Goal: Task Accomplishment & Management: Use online tool/utility

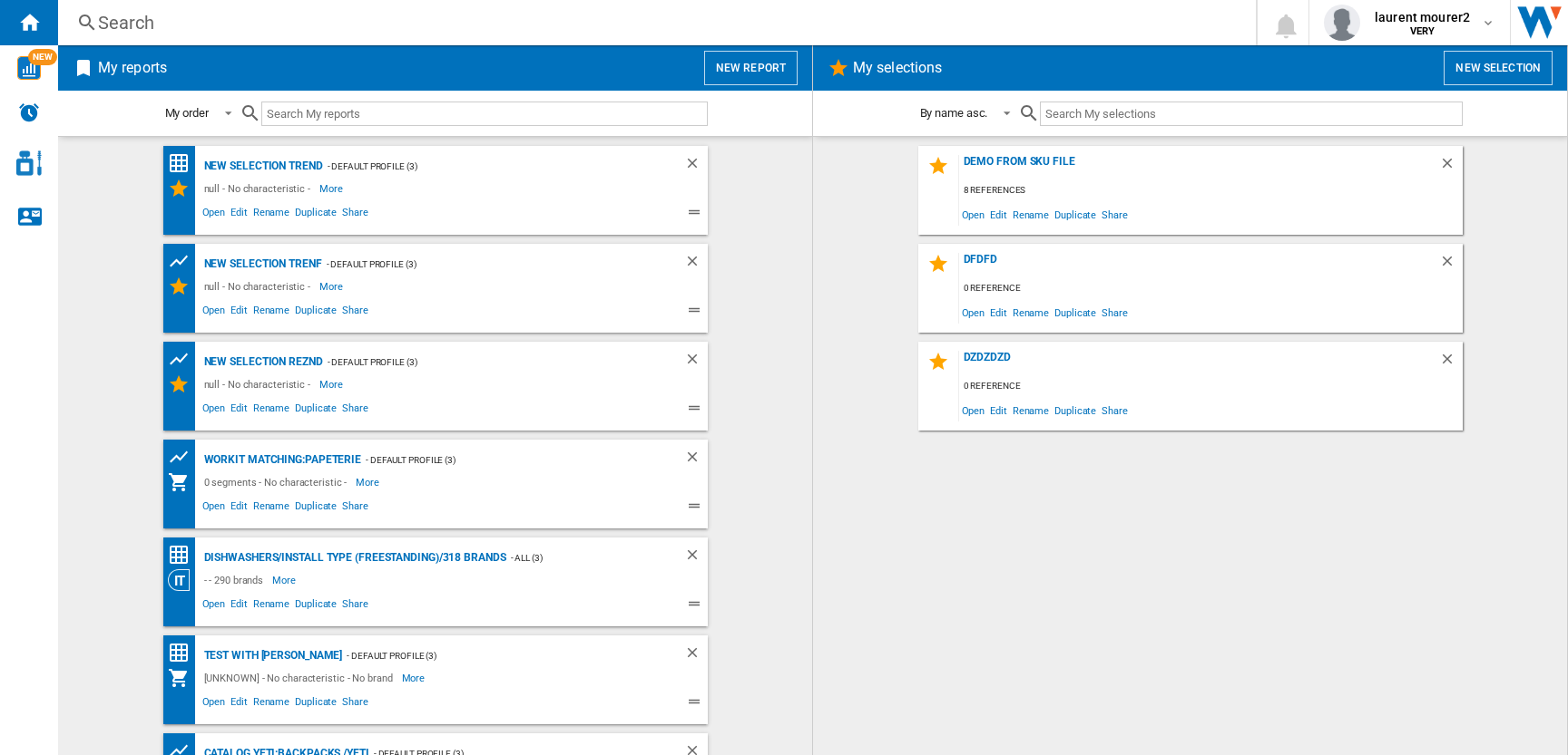
click at [774, 76] on button "New report" at bounding box center [751, 68] width 93 height 34
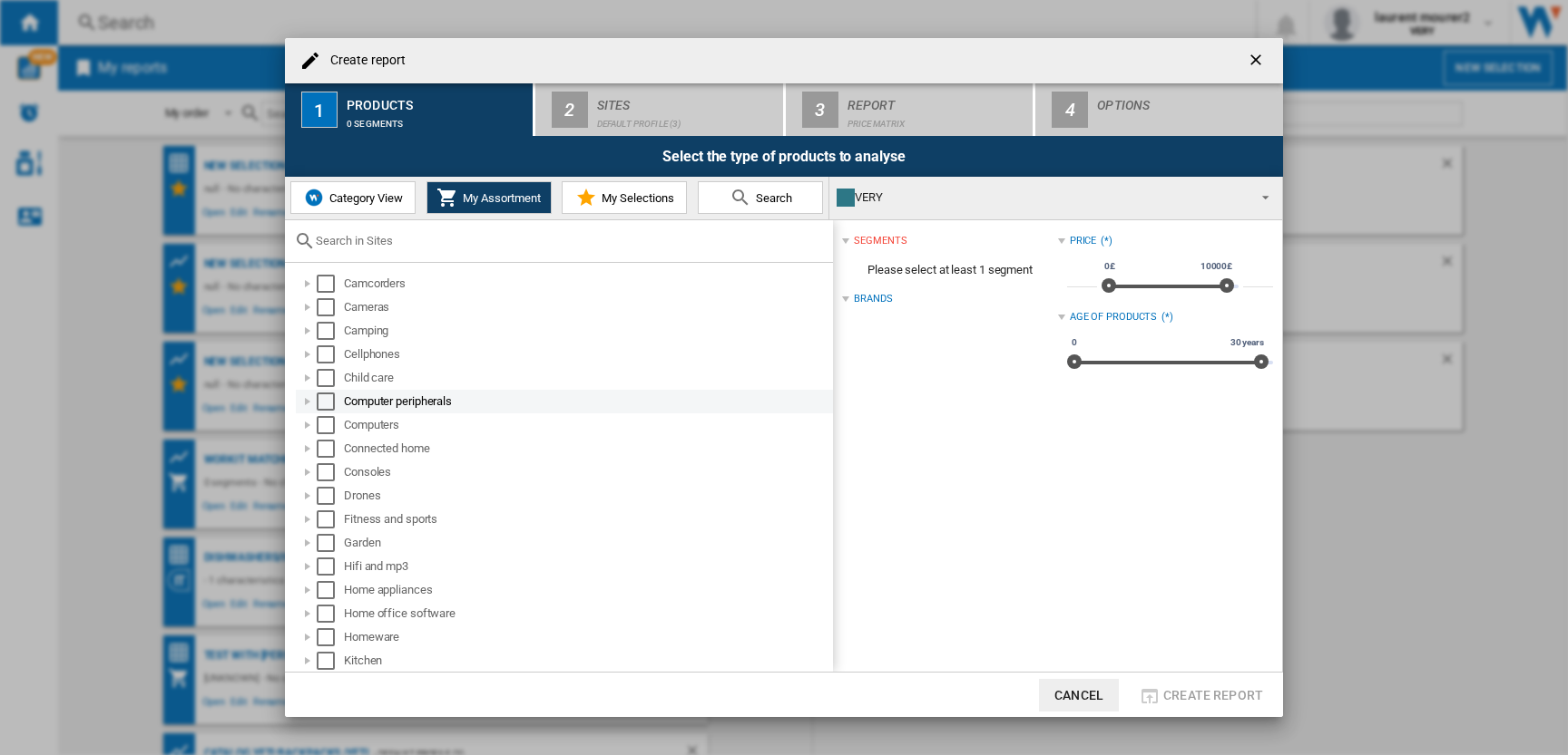
click at [326, 402] on div "Select" at bounding box center [326, 402] width 19 height 19
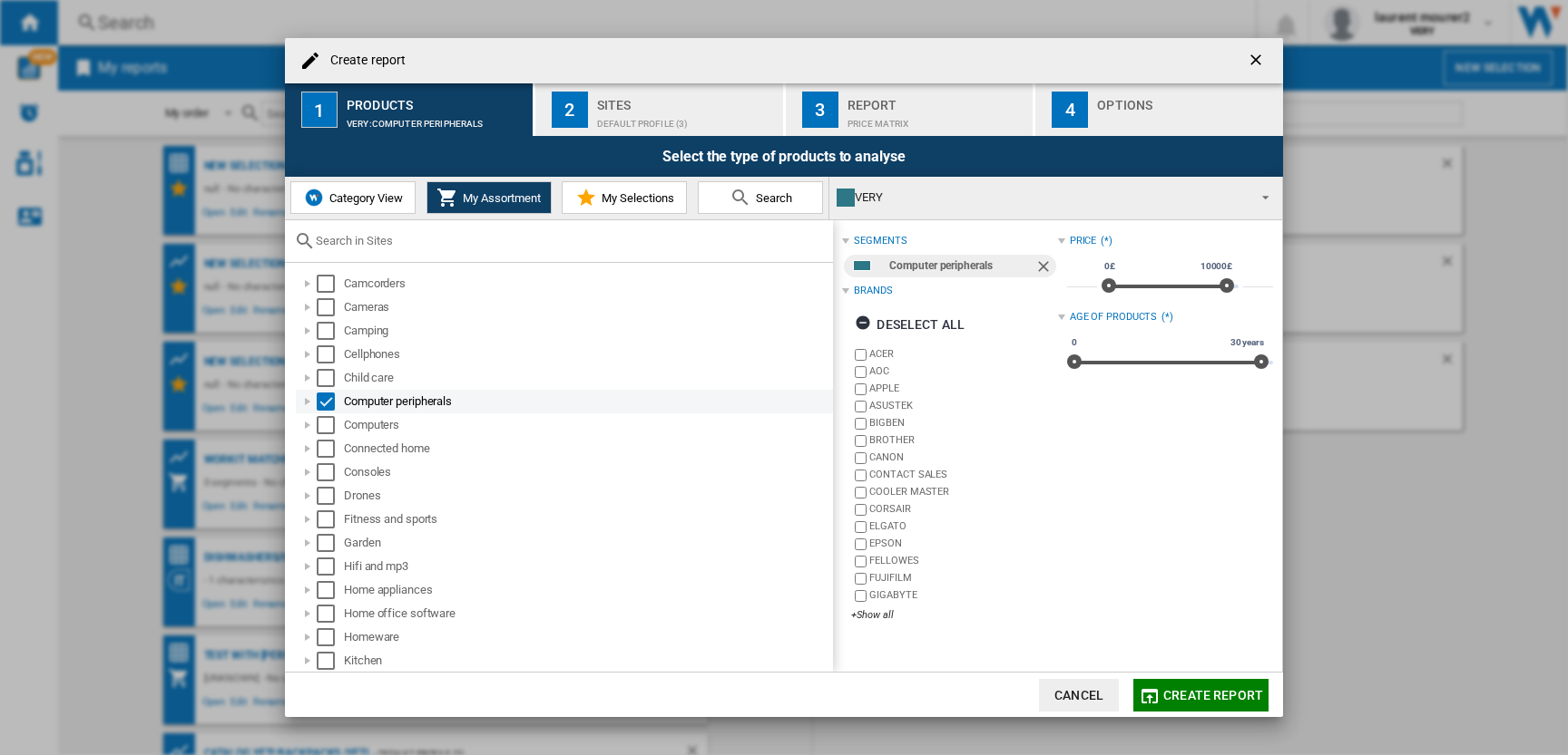
click at [307, 400] on div at bounding box center [307, 402] width 19 height 19
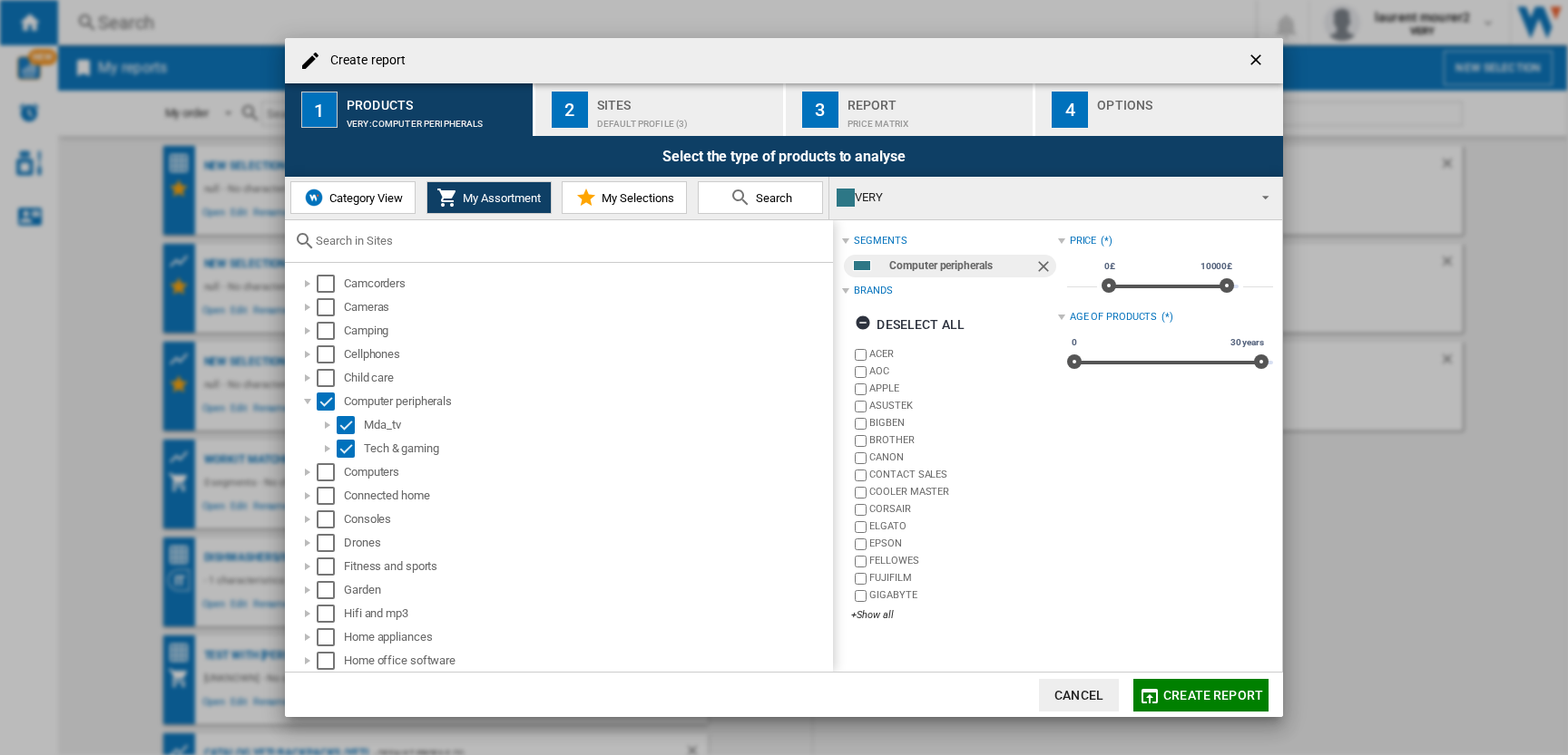
click at [355, 201] on span "Category View" at bounding box center [364, 198] width 78 height 14
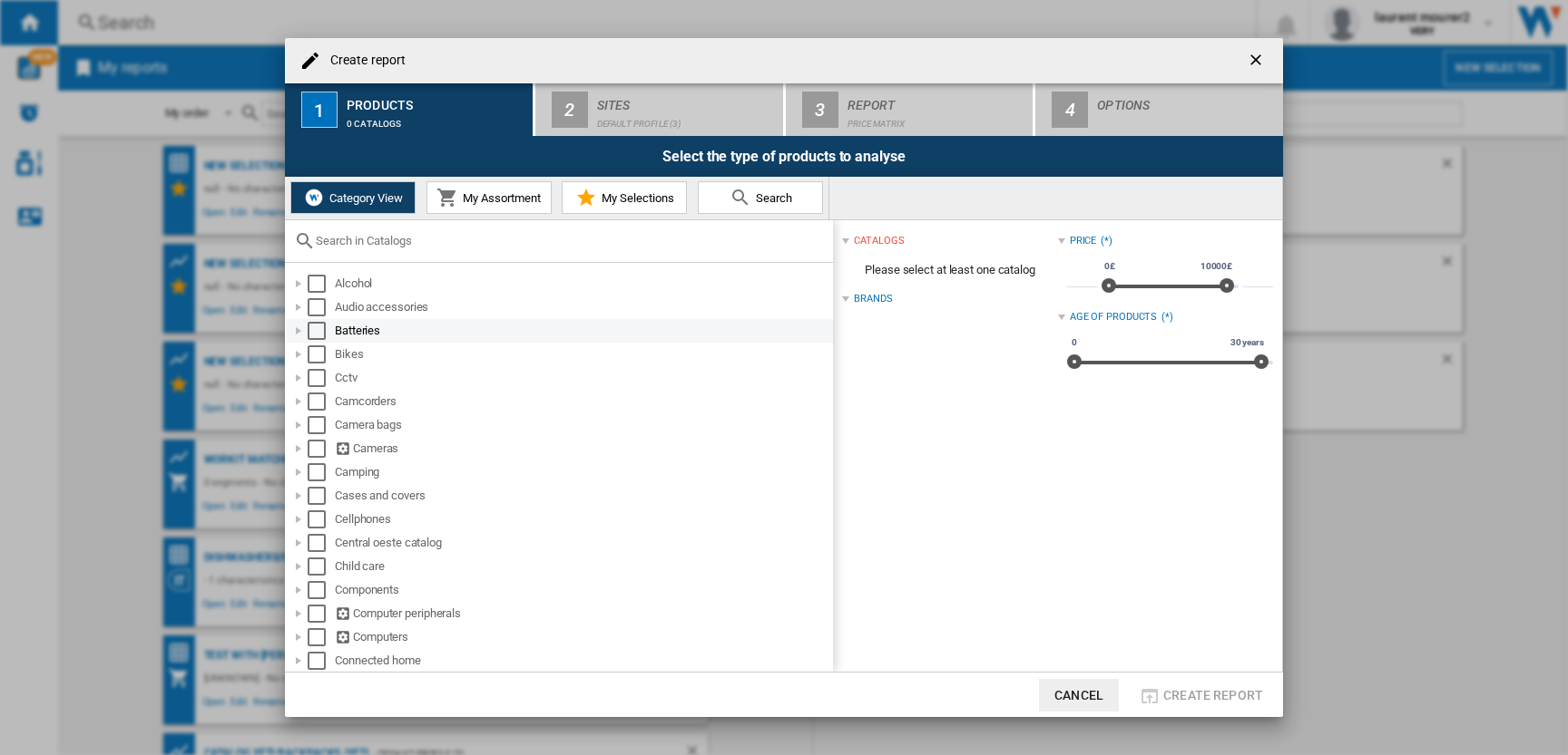
click at [291, 331] on div at bounding box center [299, 331] width 19 height 19
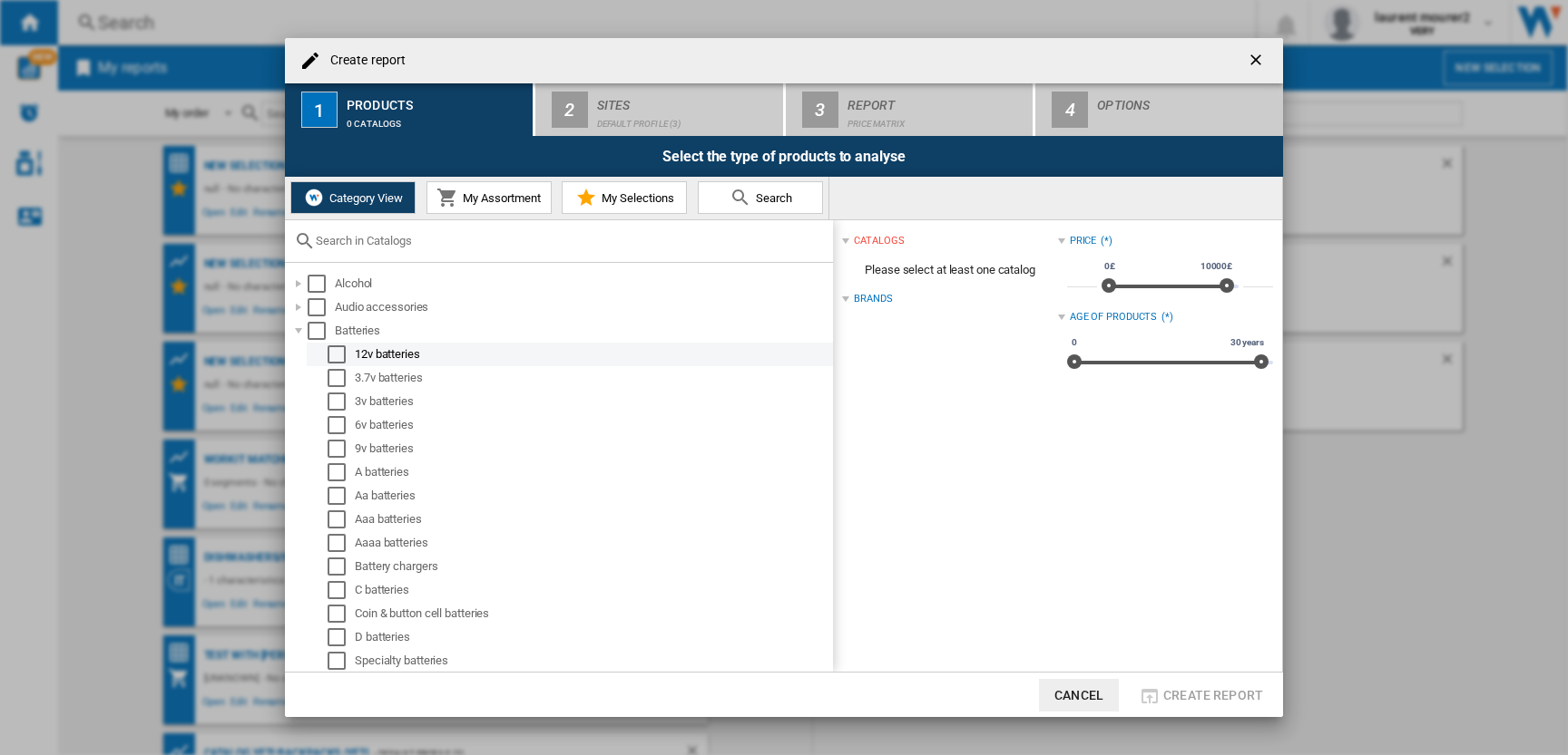
click at [337, 349] on div "Select" at bounding box center [337, 354] width 19 height 19
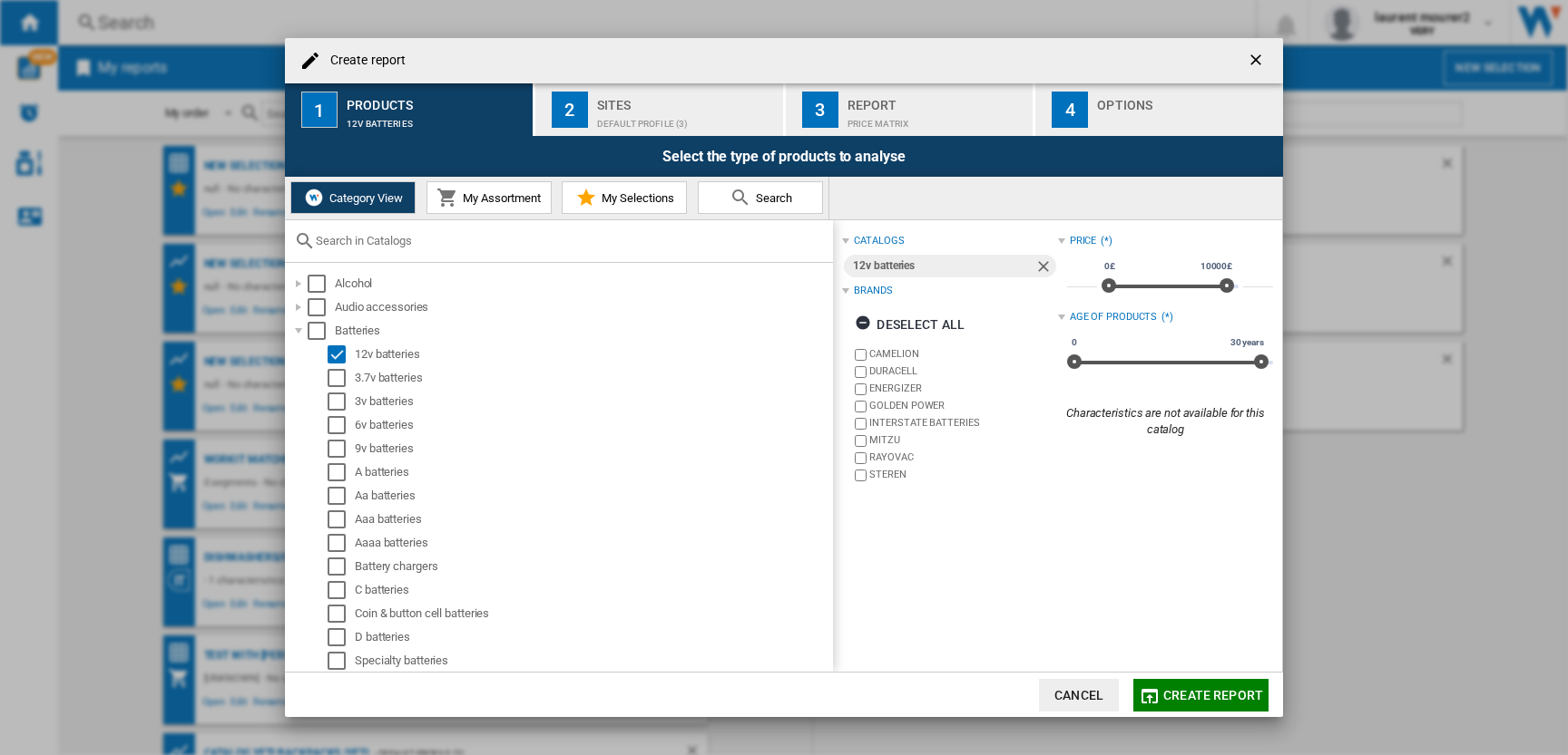
click at [1240, 707] on button "Create report" at bounding box center [1201, 695] width 135 height 32
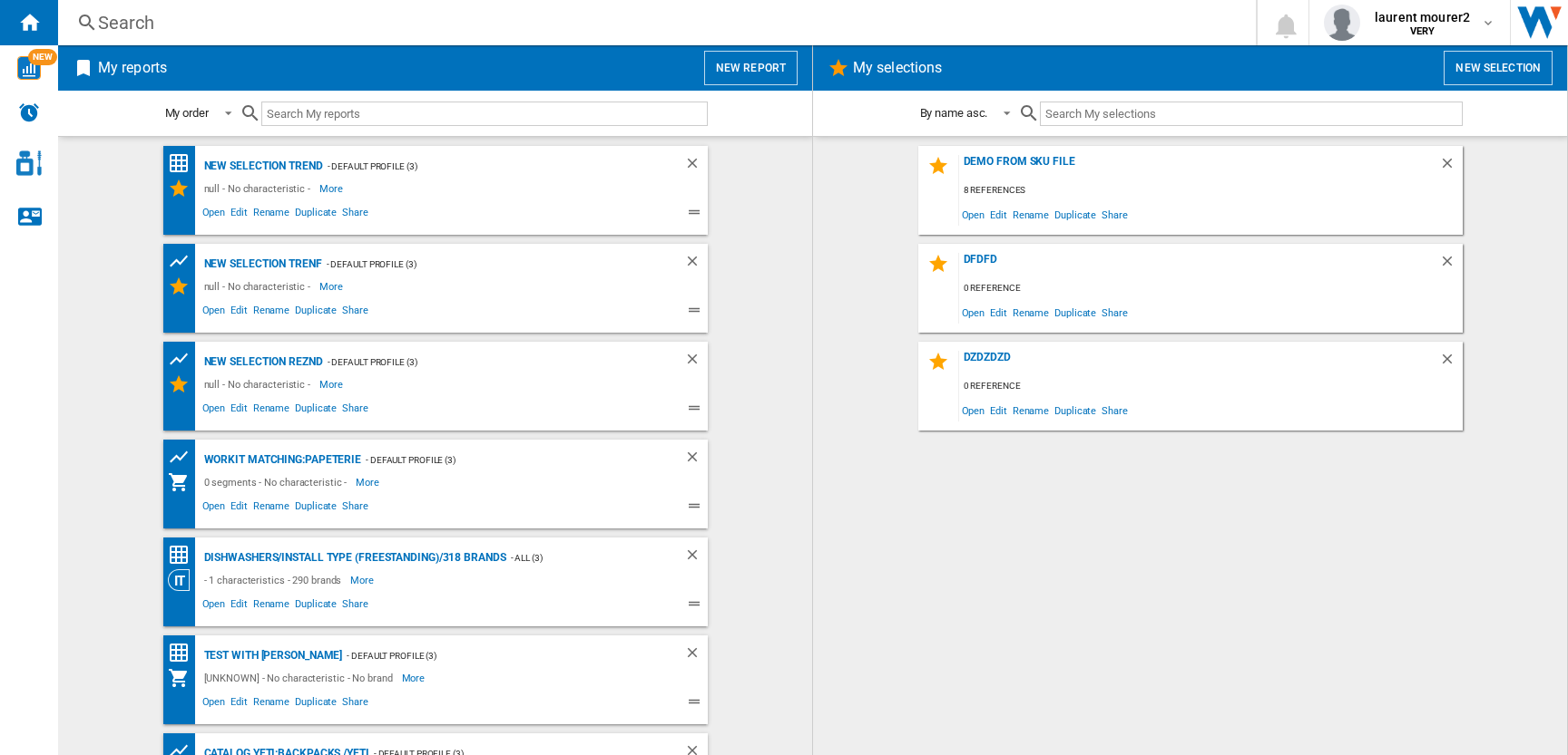
click at [1226, 675] on div "demo from sku file 8 references Open Edit Rename Duplicate Share dfdfd 0 refere…" at bounding box center [1189, 446] width 717 height 600
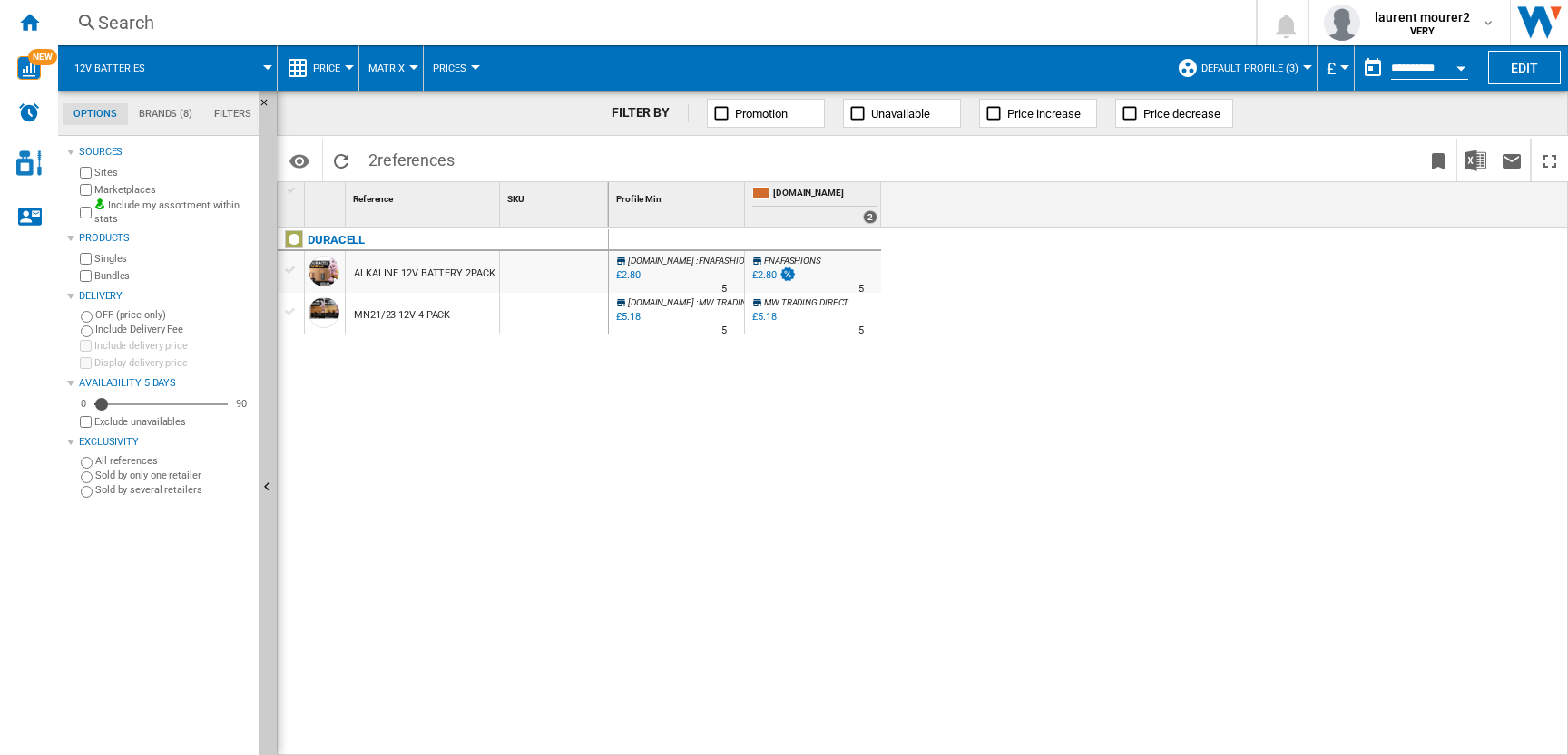
click at [312, 49] on div "Price" at bounding box center [318, 68] width 63 height 45
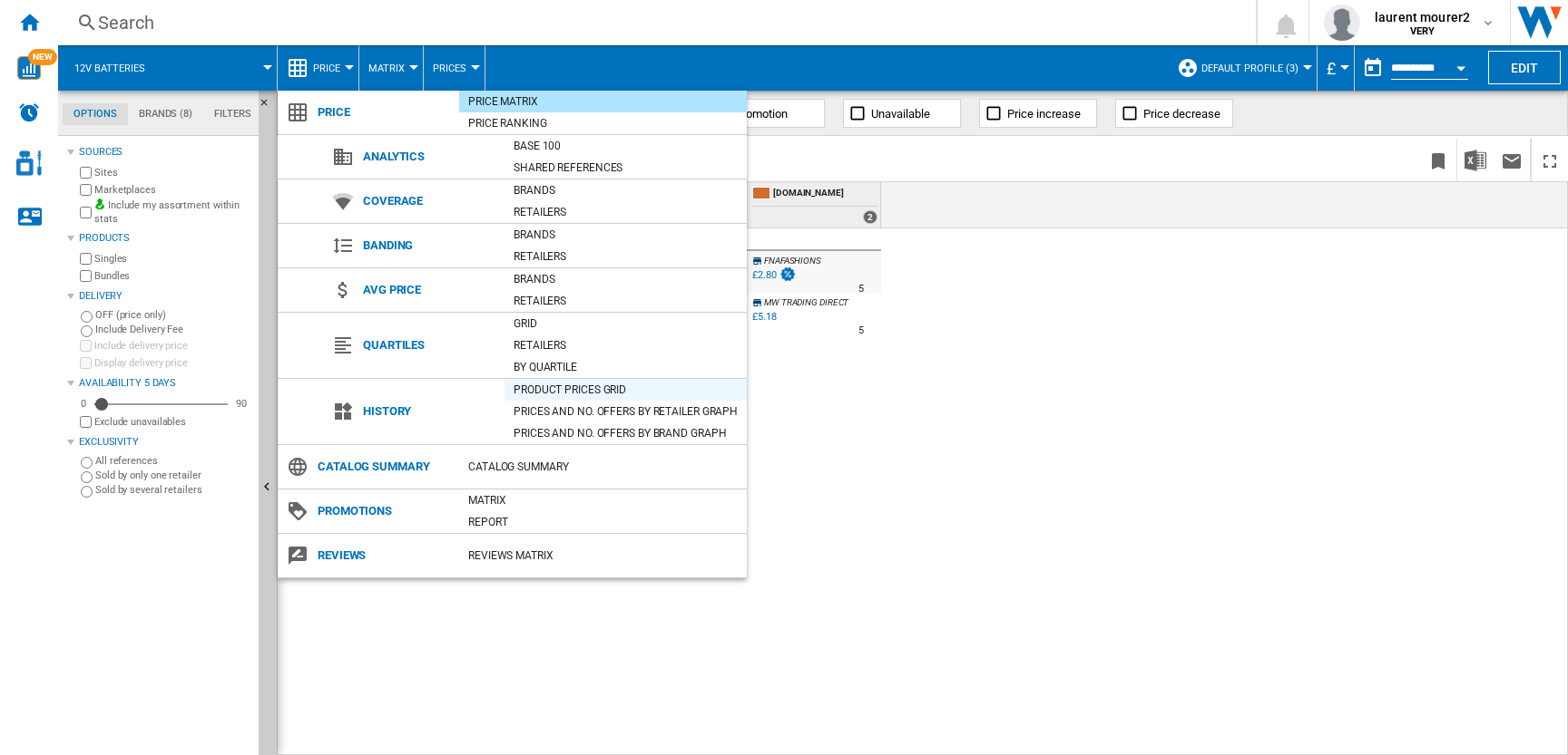
click at [577, 379] on div "Product prices grid" at bounding box center [626, 390] width 243 height 22
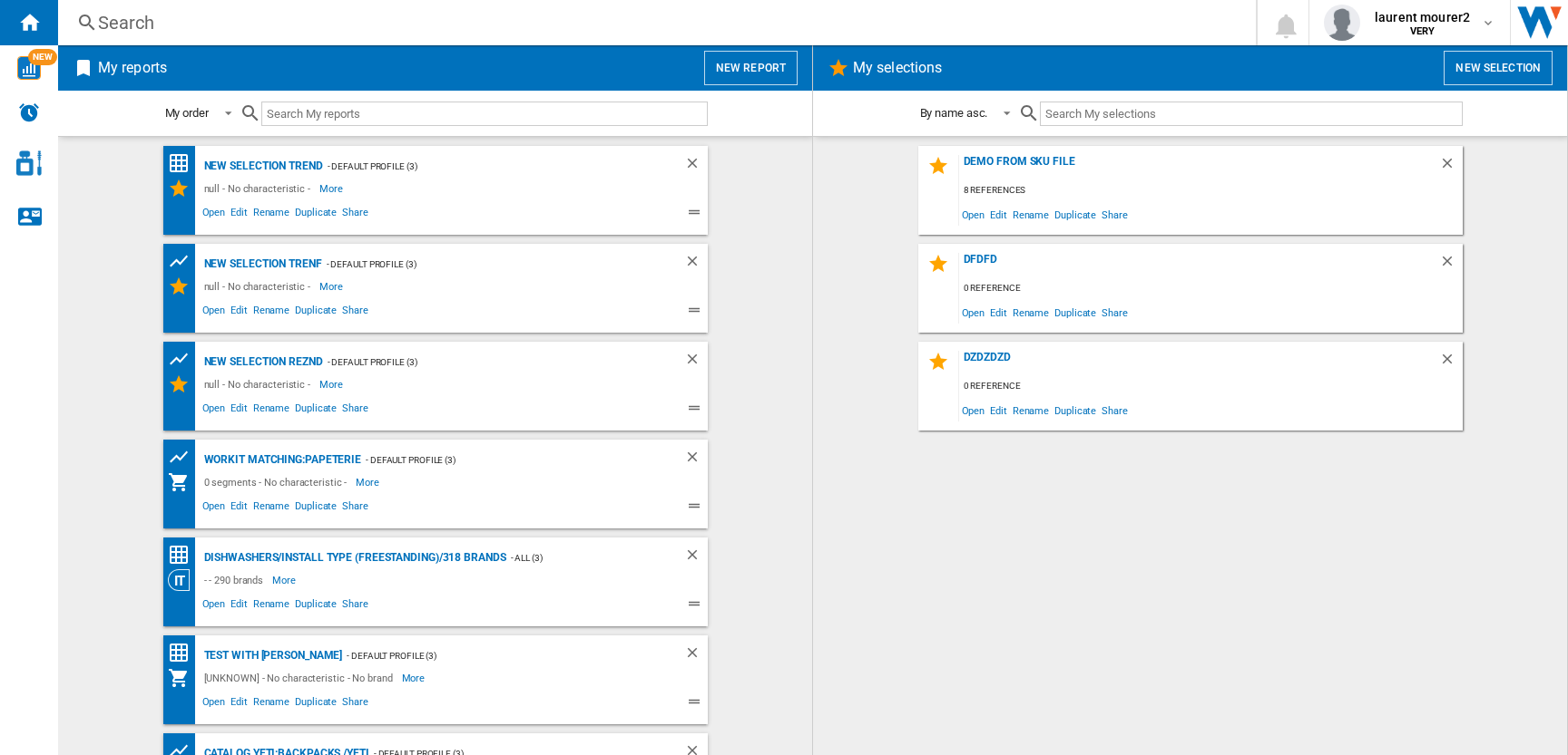
click at [733, 62] on button "New report" at bounding box center [751, 68] width 93 height 34
click at [774, 66] on button "New report" at bounding box center [751, 68] width 93 height 34
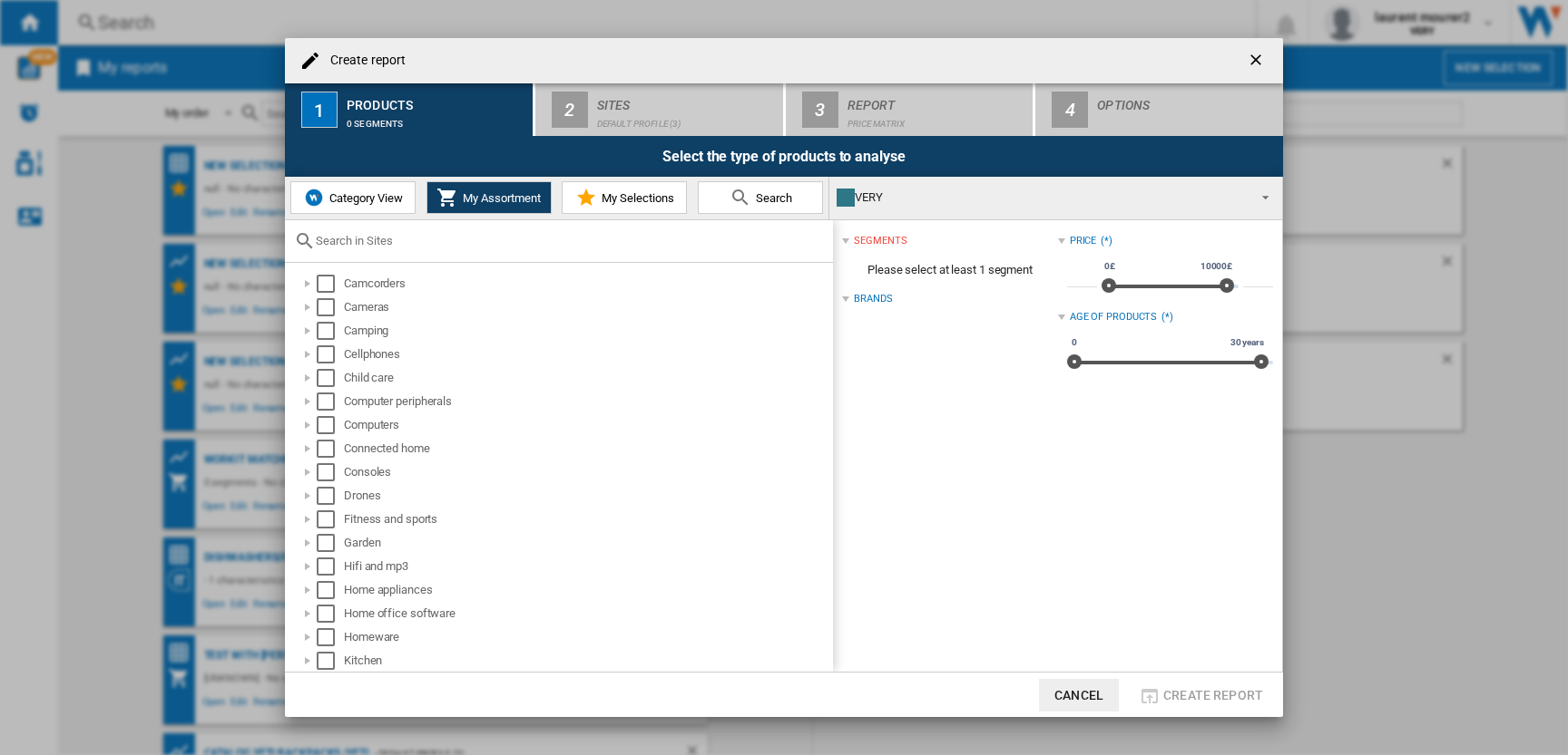
click at [334, 226] on div at bounding box center [559, 241] width 548 height 43
click at [338, 216] on div "Category View My Assortment My Selections Search" at bounding box center [557, 198] width 544 height 43
click at [338, 204] on span "Category View" at bounding box center [364, 198] width 78 height 14
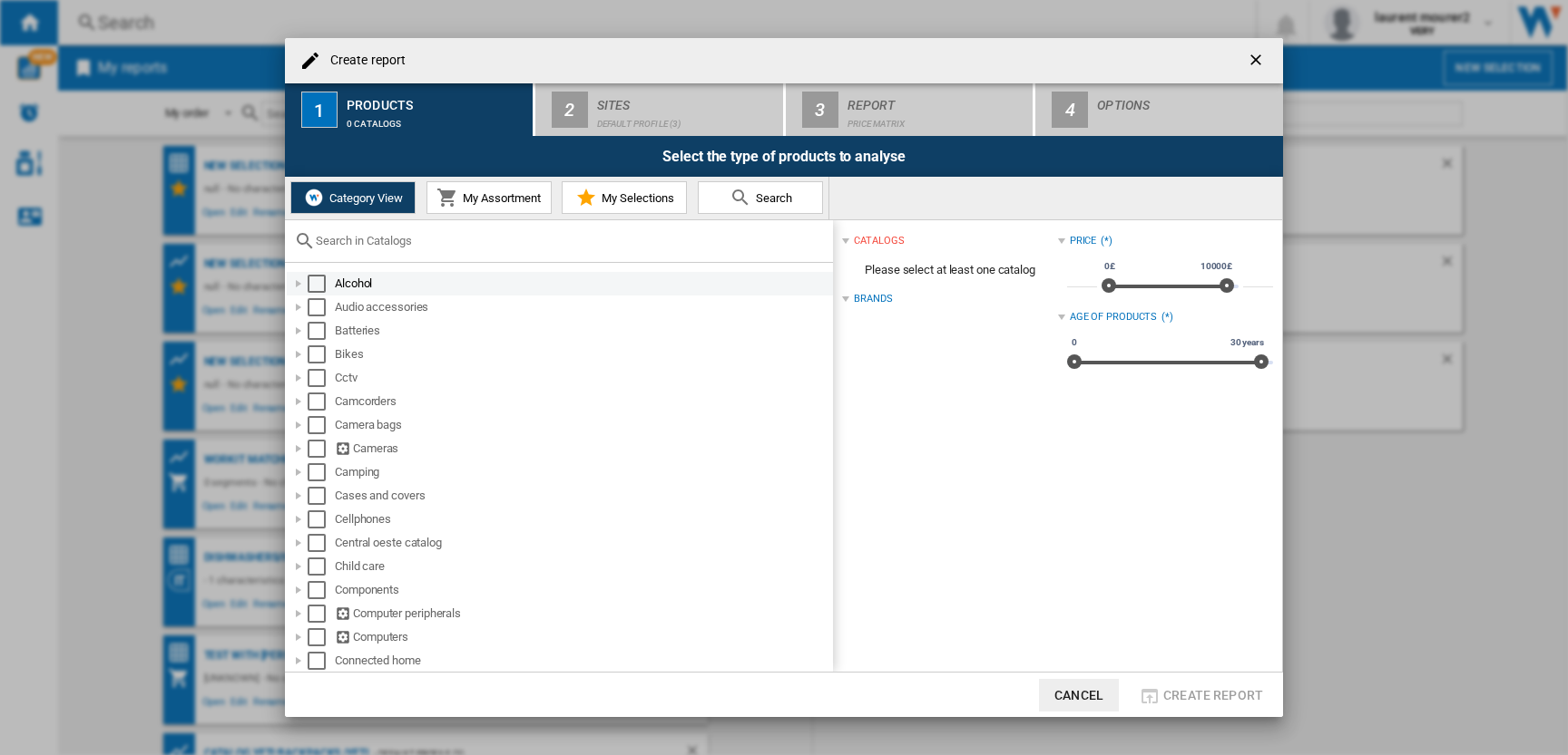
click at [296, 285] on div at bounding box center [299, 284] width 19 height 19
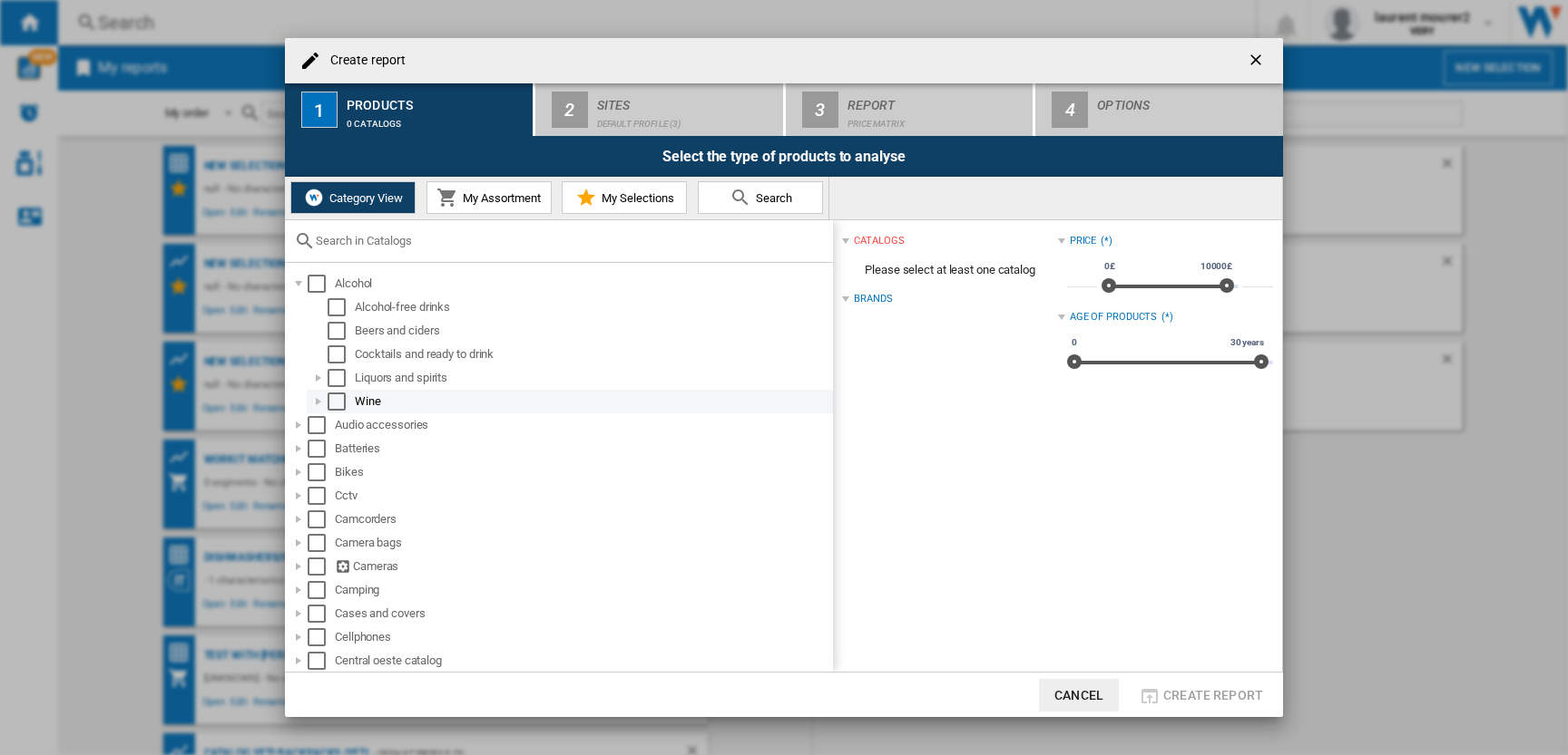
click at [334, 398] on div "Select" at bounding box center [337, 402] width 19 height 19
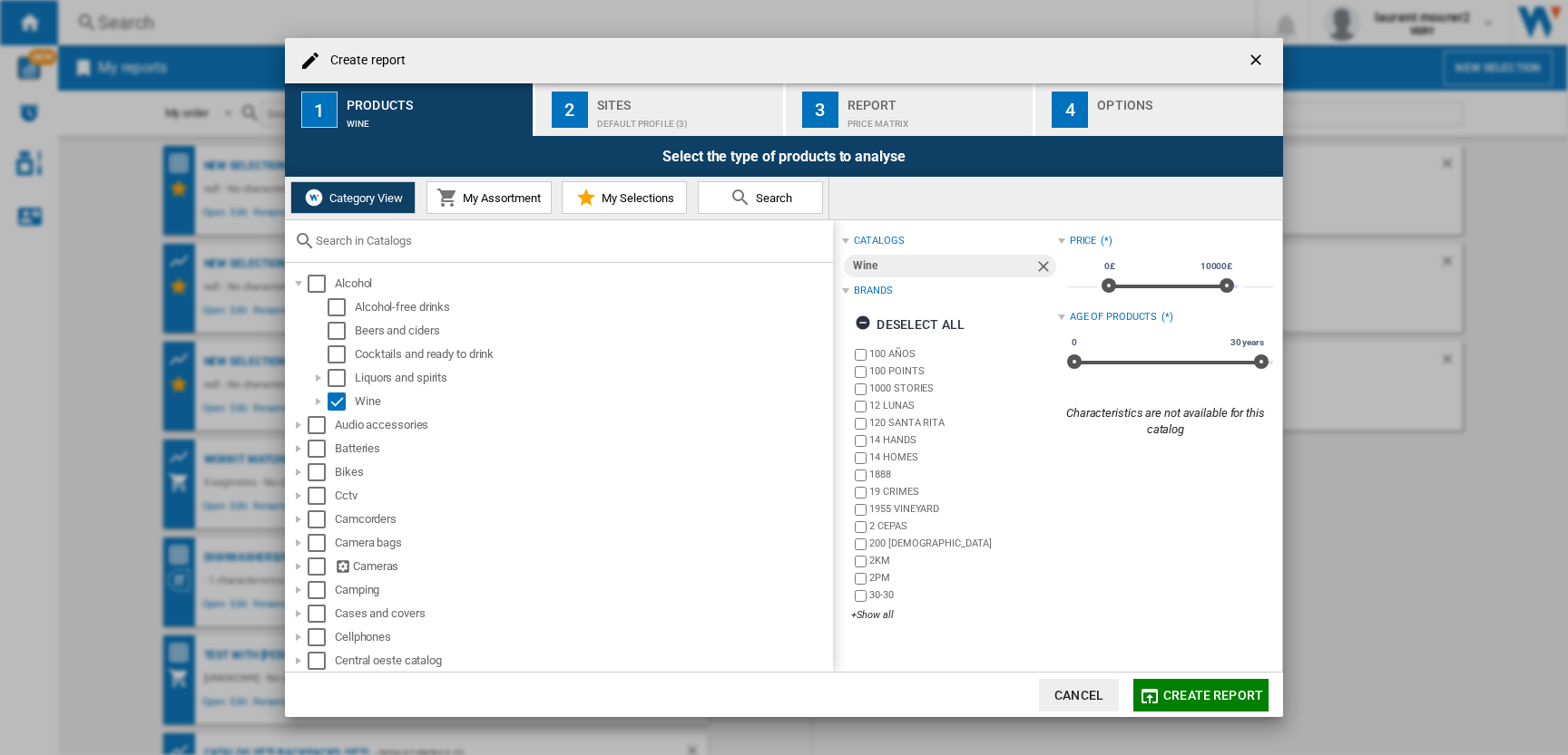
click at [1167, 699] on span "Create report" at bounding box center [1213, 696] width 100 height 15
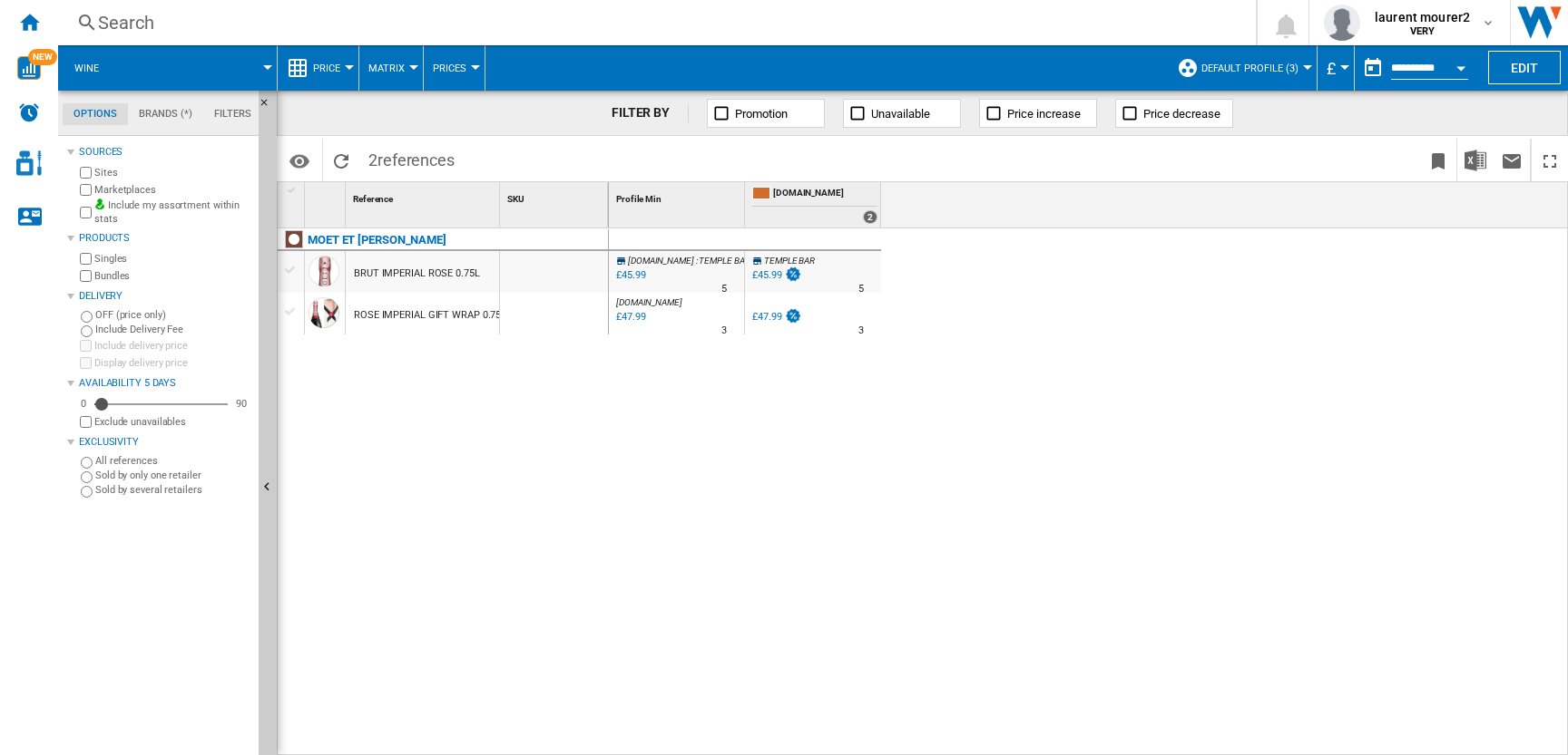
click at [331, 67] on span "Price" at bounding box center [326, 68] width 27 height 12
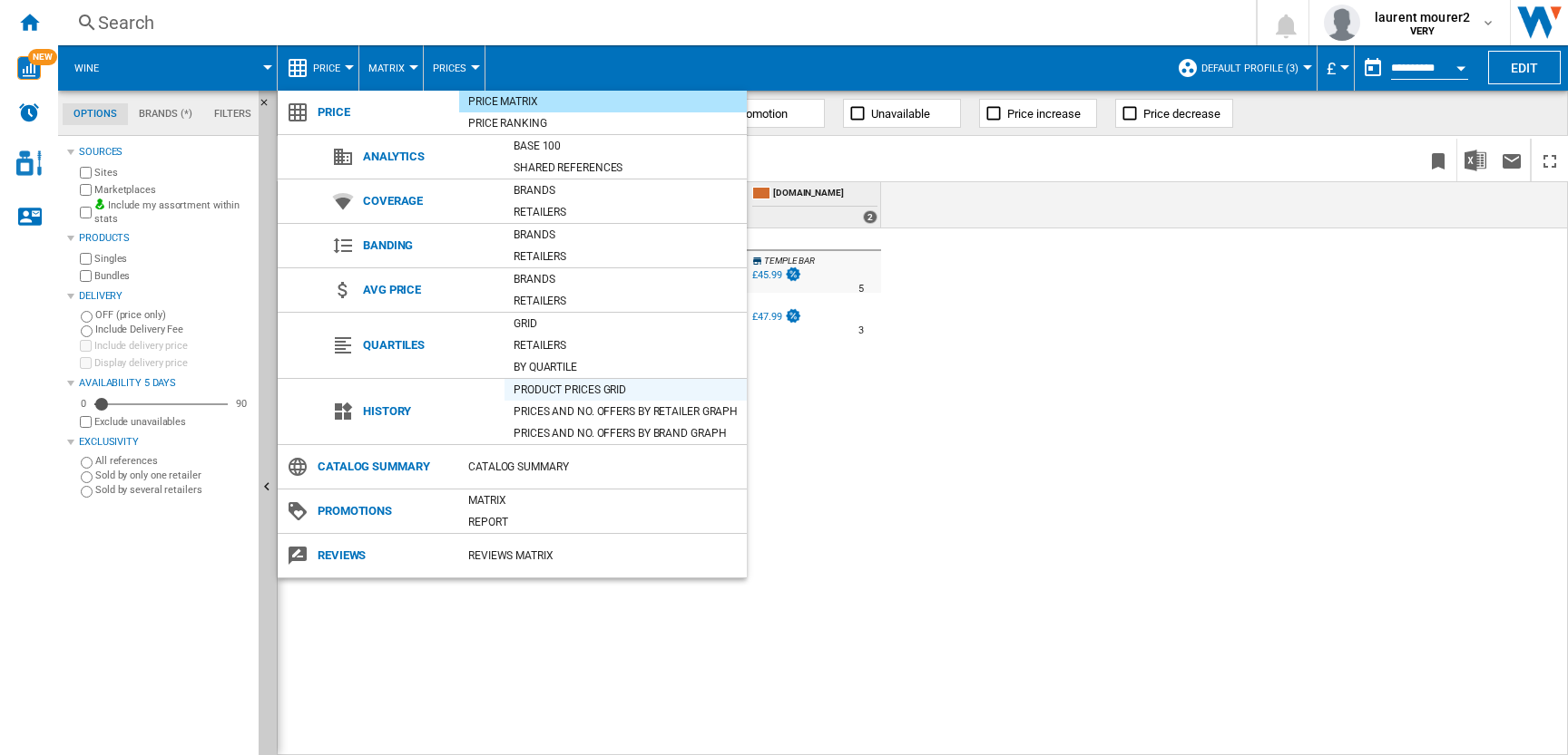
click at [558, 387] on div "Product prices grid" at bounding box center [626, 390] width 243 height 19
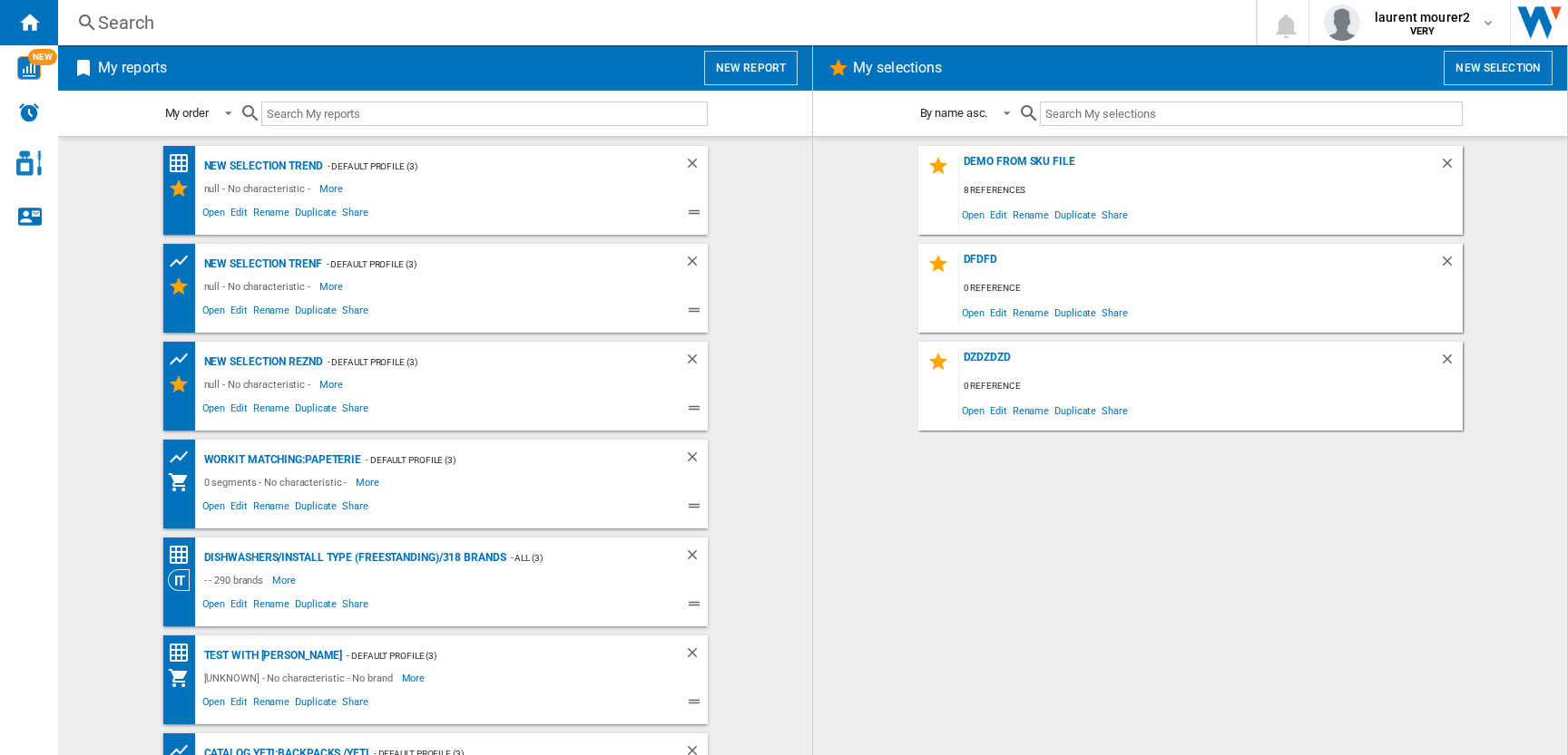
click at [763, 62] on button "New report" at bounding box center [751, 68] width 93 height 34
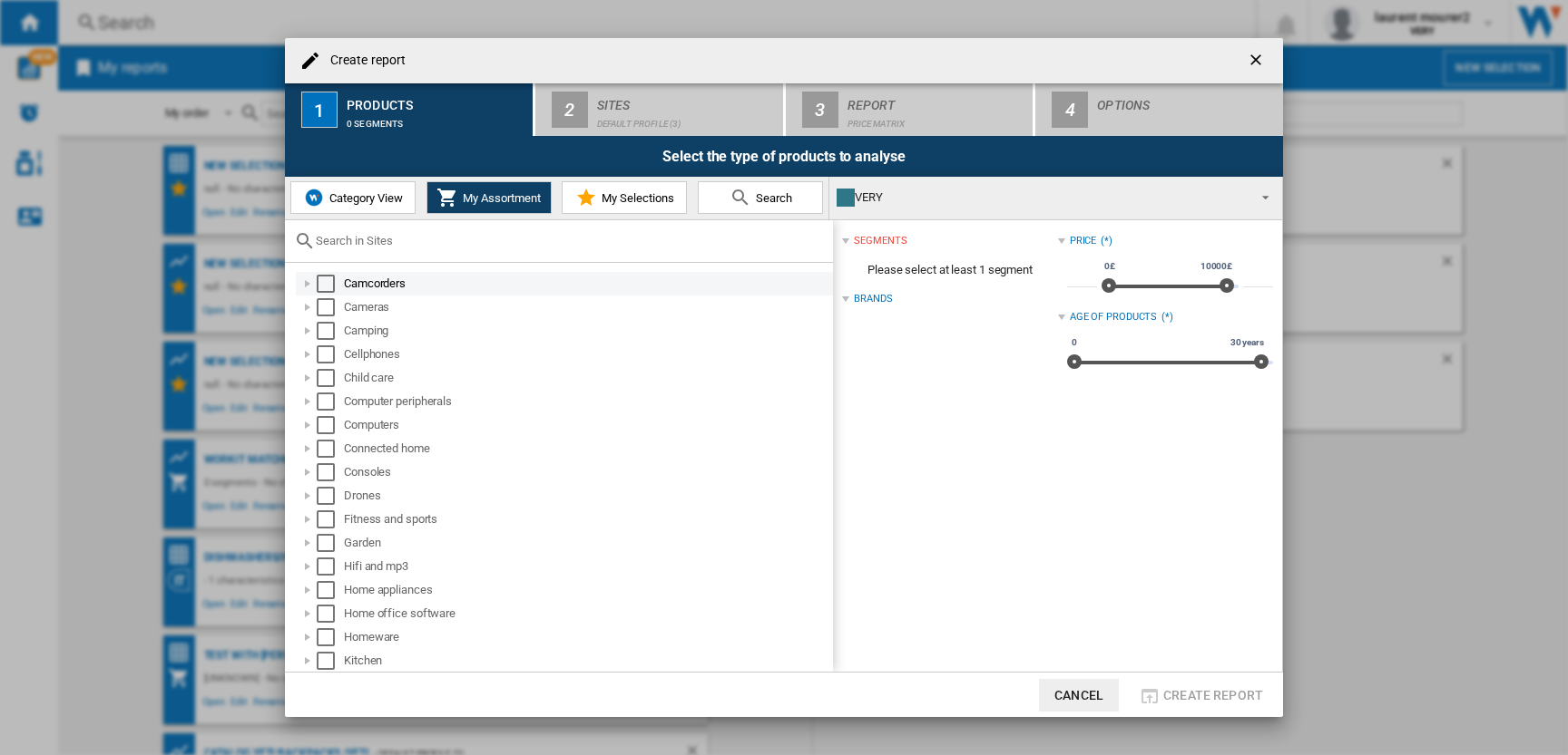
click at [322, 281] on div "Select" at bounding box center [326, 284] width 19 height 19
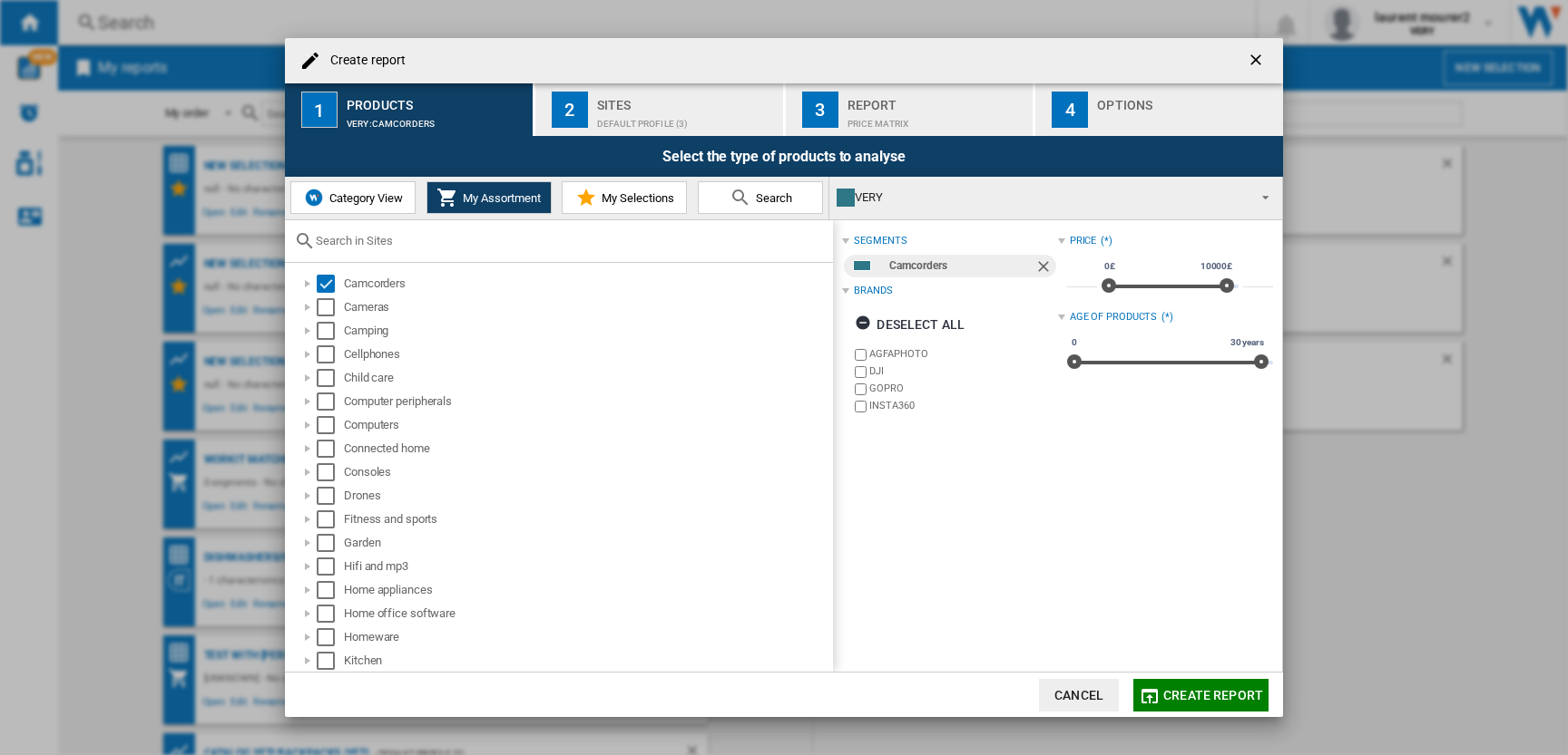
click at [368, 186] on button "Category View" at bounding box center [353, 197] width 125 height 32
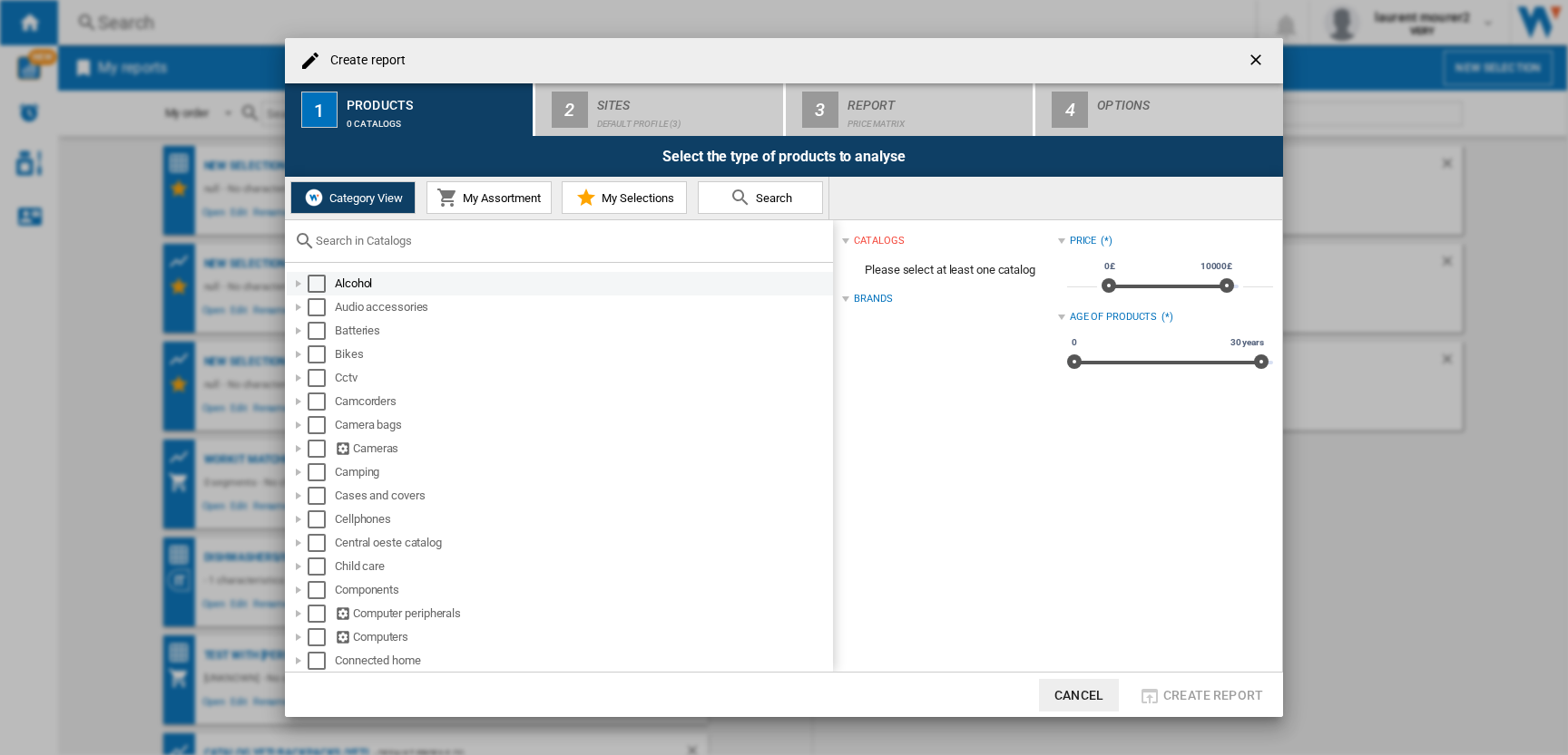
click at [293, 283] on div at bounding box center [299, 284] width 19 height 19
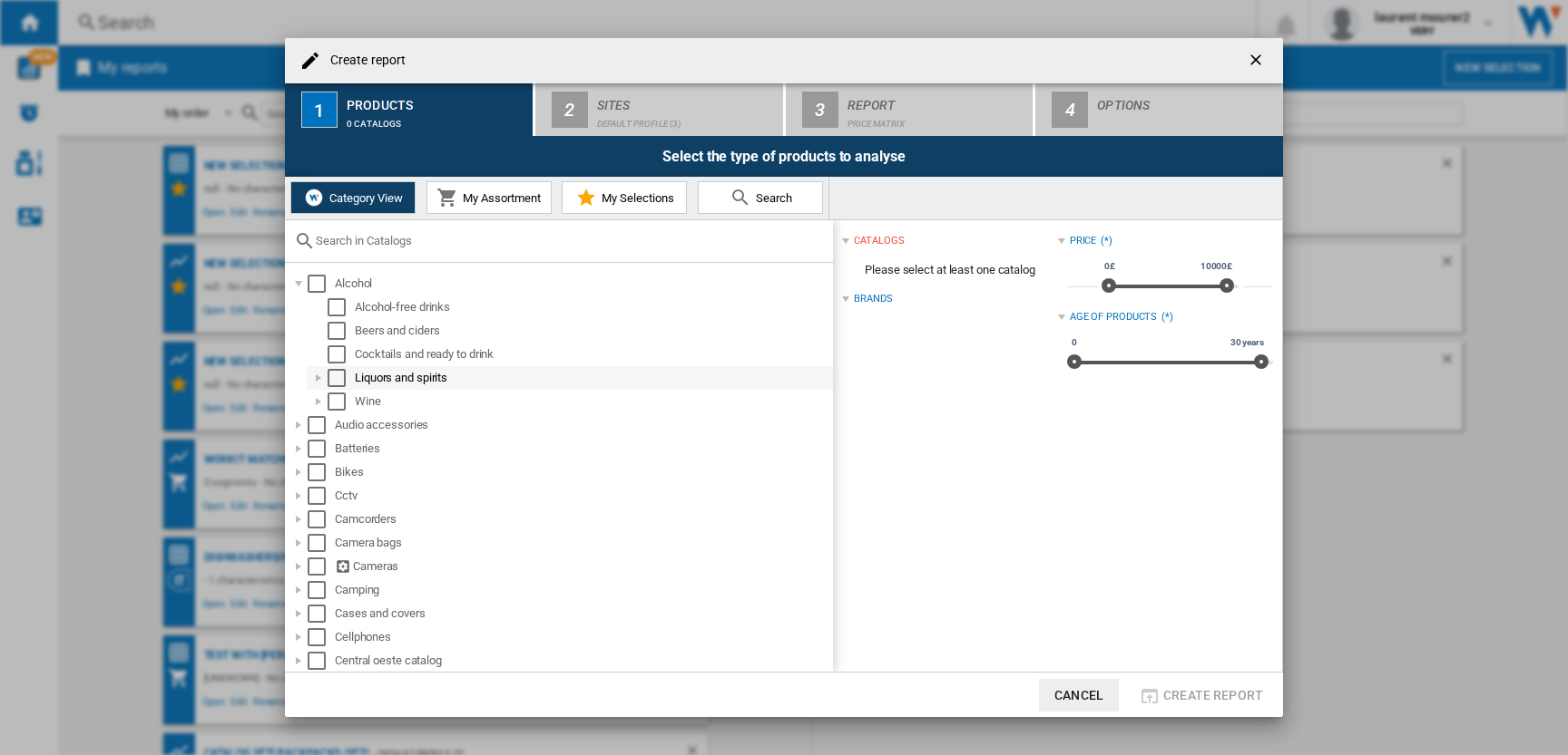
click at [339, 373] on div "Select" at bounding box center [337, 378] width 19 height 19
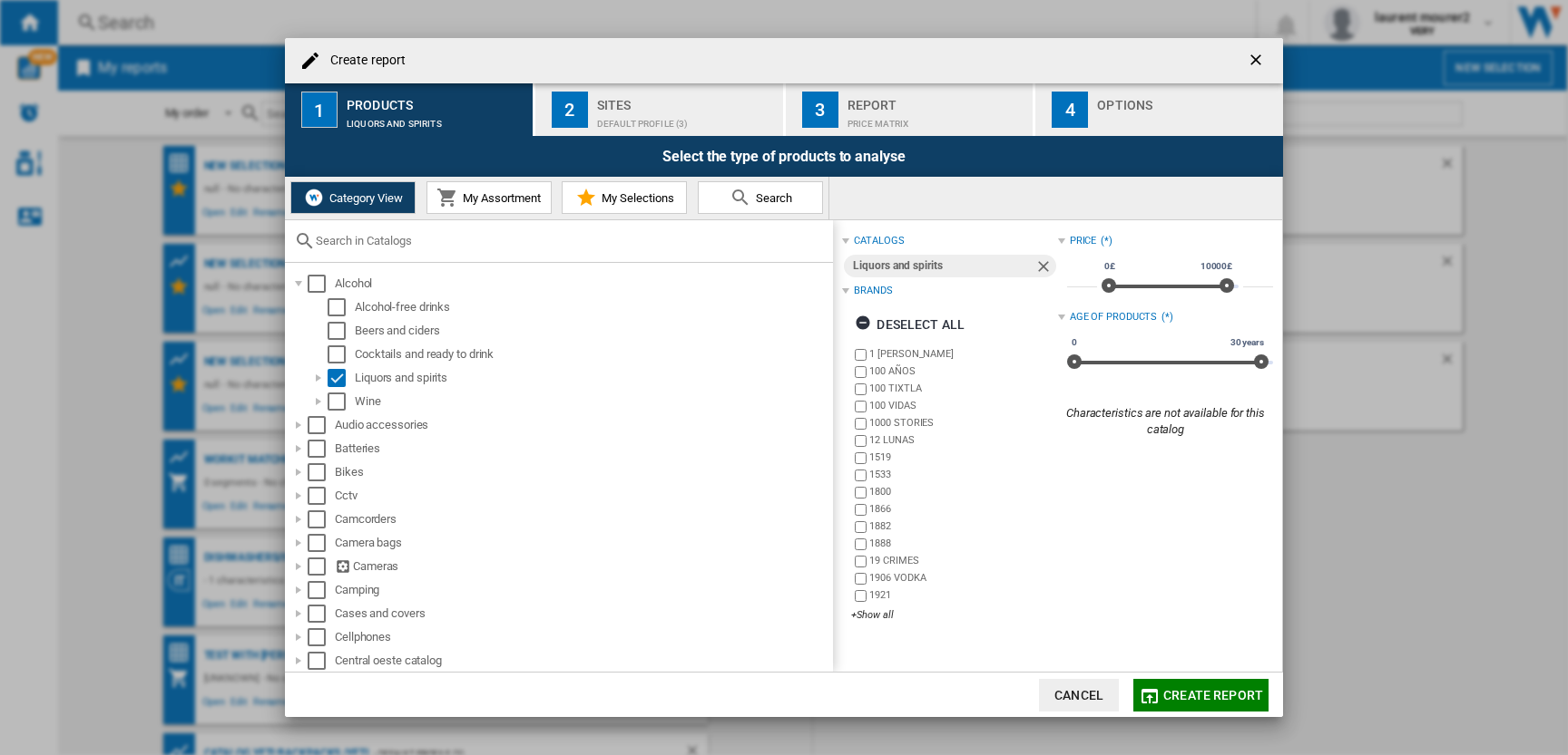
click at [1241, 699] on span "Create report" at bounding box center [1213, 696] width 100 height 15
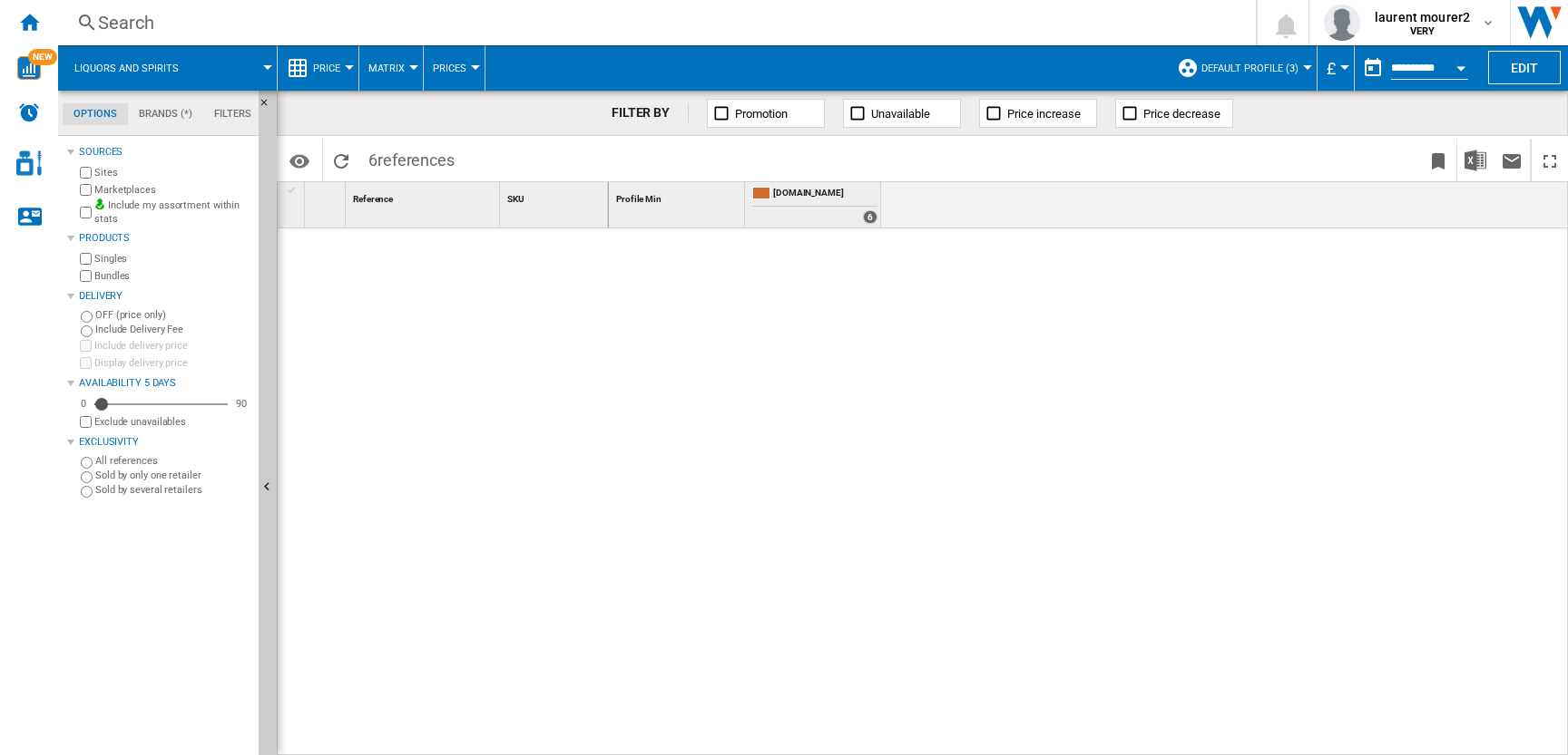
click at [331, 68] on span "Price" at bounding box center [326, 68] width 27 height 12
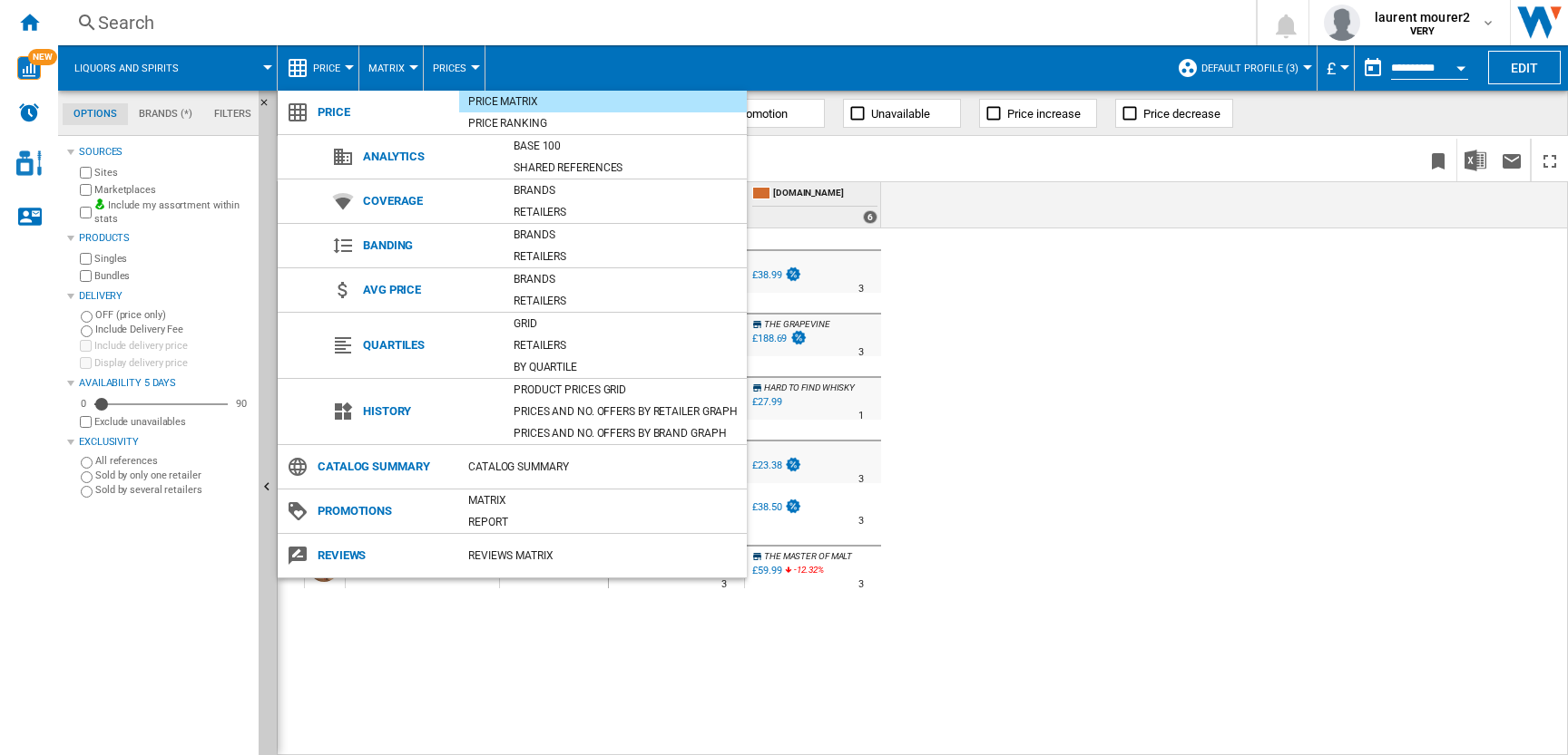
click at [324, 47] on md-backdrop at bounding box center [784, 378] width 1568 height 755
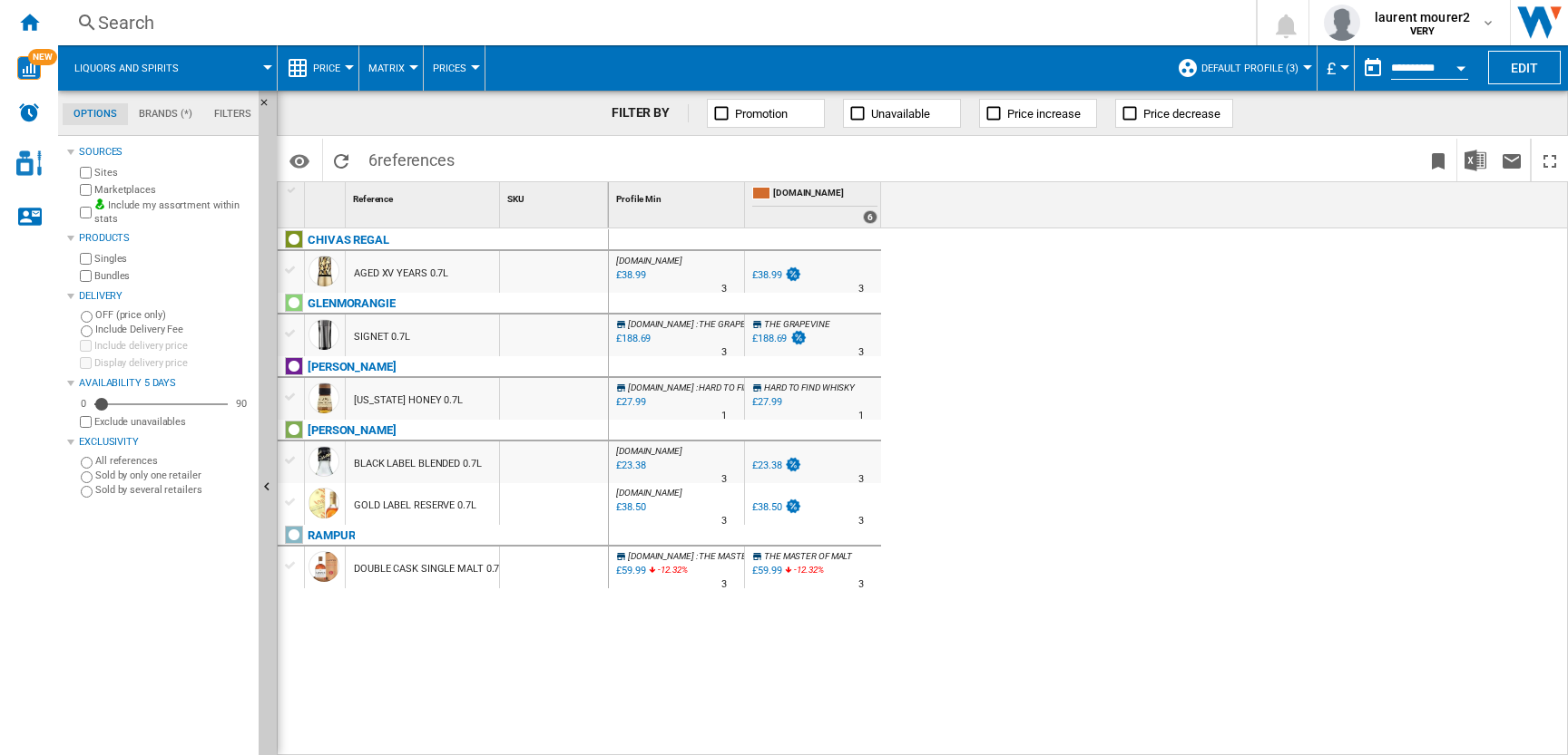
click at [329, 71] on span "Price" at bounding box center [326, 68] width 27 height 12
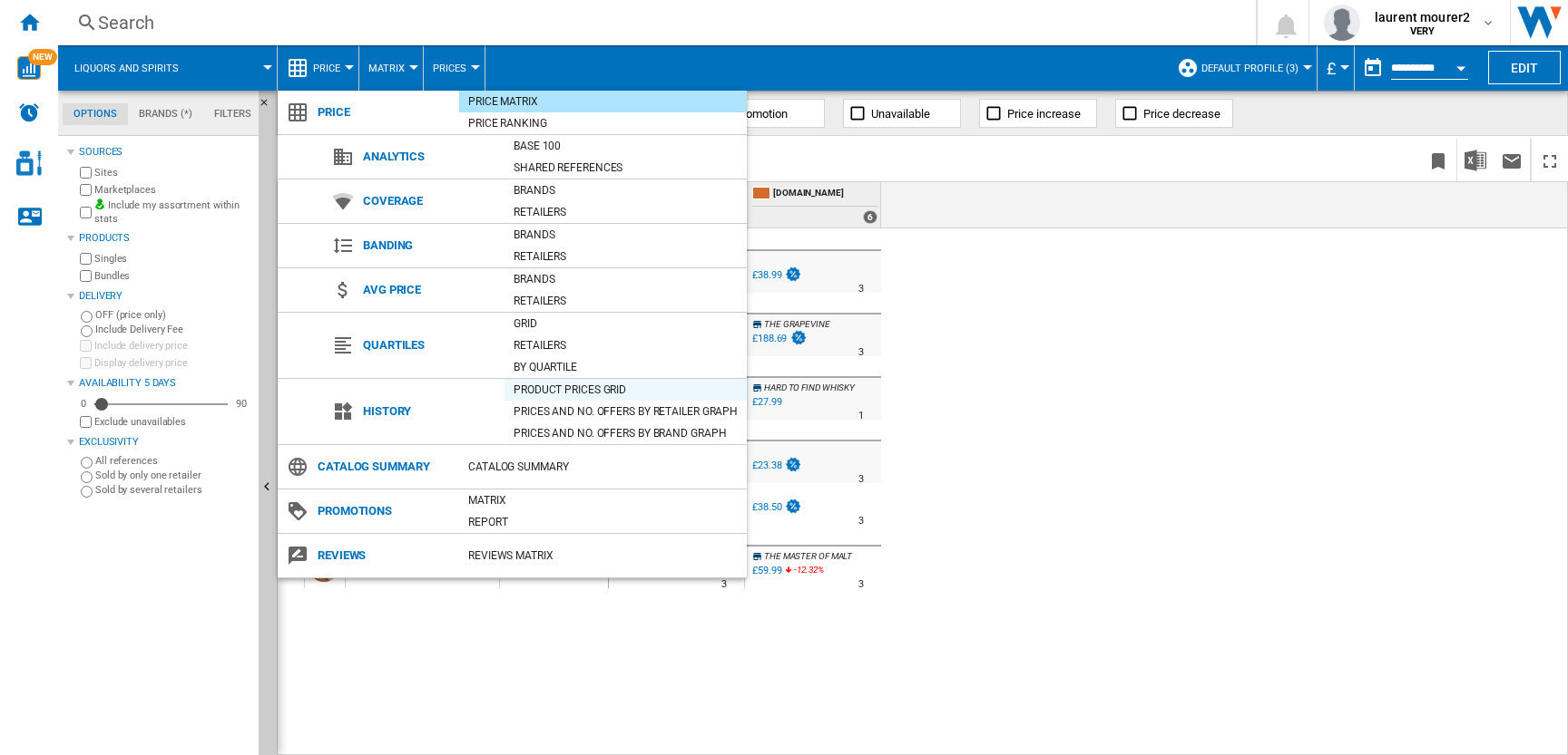
click at [570, 389] on div "Product prices grid" at bounding box center [626, 390] width 243 height 19
